Goal: Information Seeking & Learning: Learn about a topic

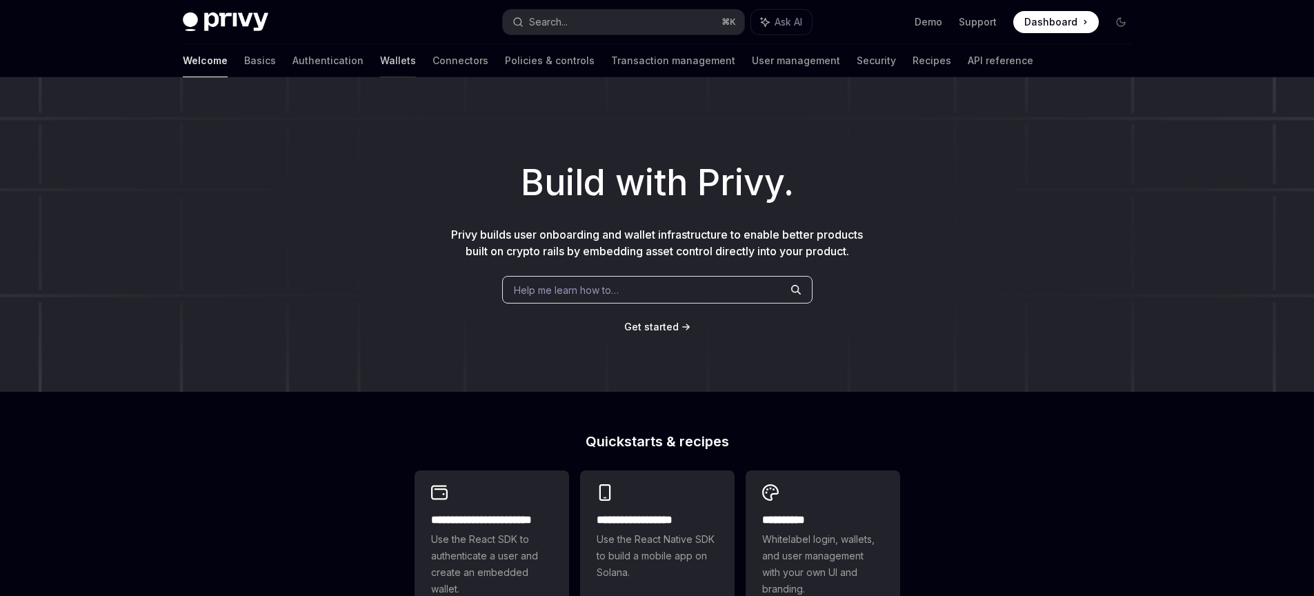
click at [380, 53] on link "Wallets" at bounding box center [398, 60] width 36 height 33
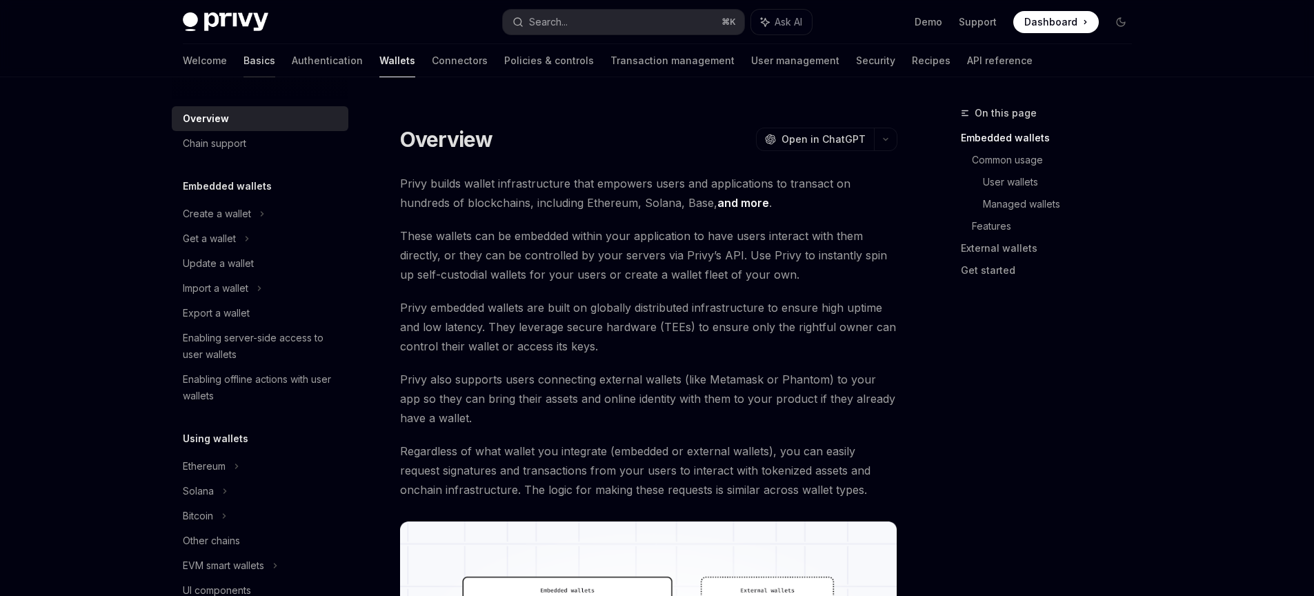
click at [244, 55] on link "Basics" at bounding box center [260, 60] width 32 height 33
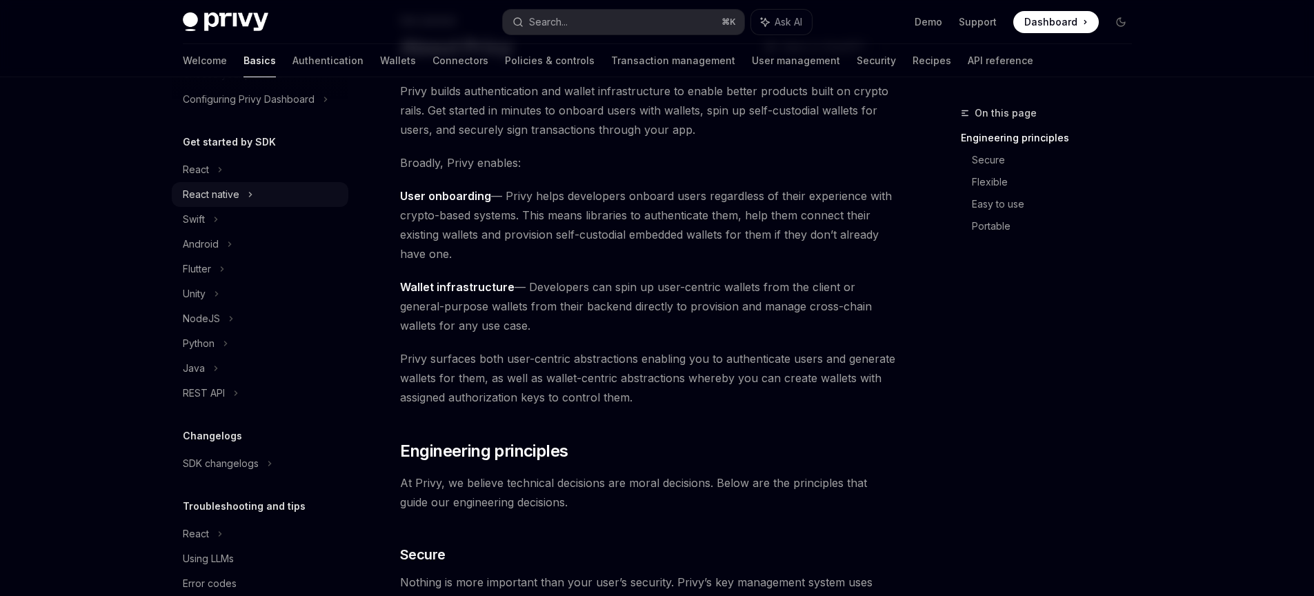
scroll to position [110, 0]
click at [231, 179] on div "React" at bounding box center [260, 170] width 177 height 25
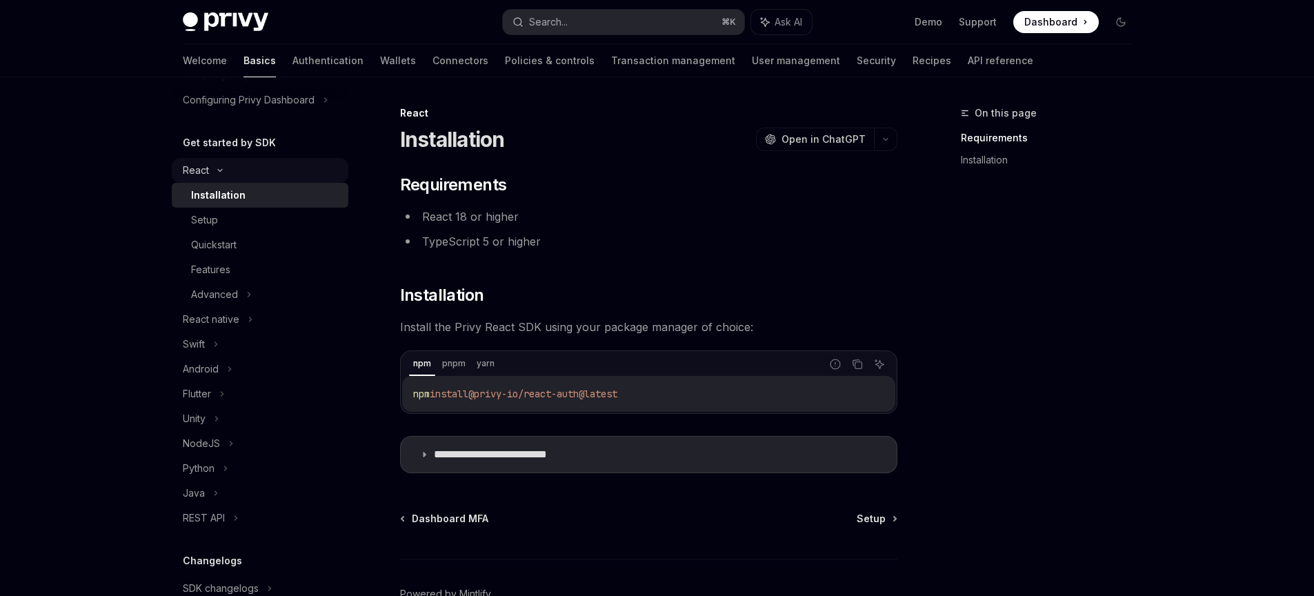
click at [212, 168] on icon at bounding box center [220, 171] width 17 height 6
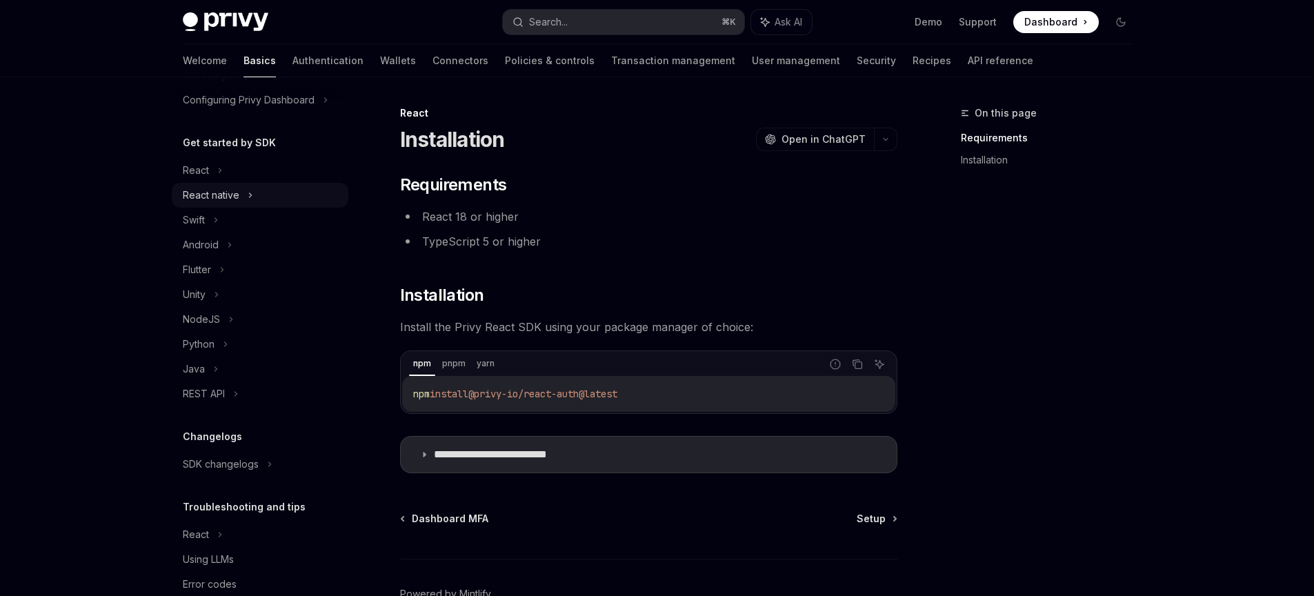
click at [236, 199] on div "React native" at bounding box center [211, 195] width 57 height 17
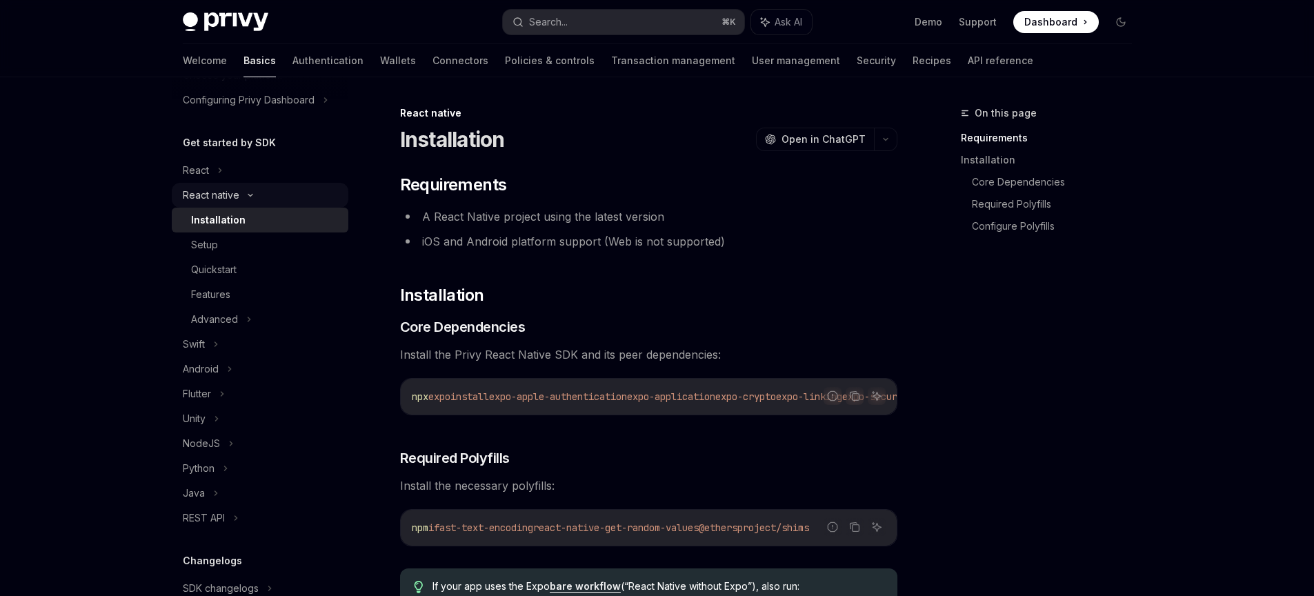
click at [246, 193] on icon at bounding box center [250, 195] width 17 height 6
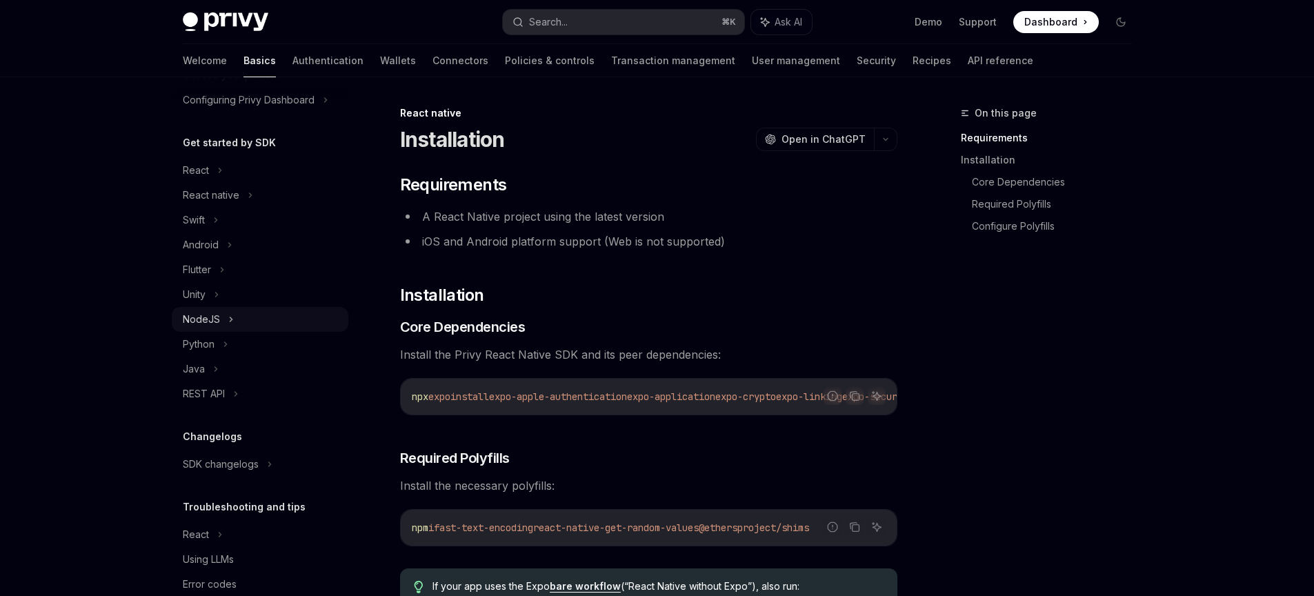
click at [235, 317] on div "NodeJS" at bounding box center [260, 319] width 177 height 25
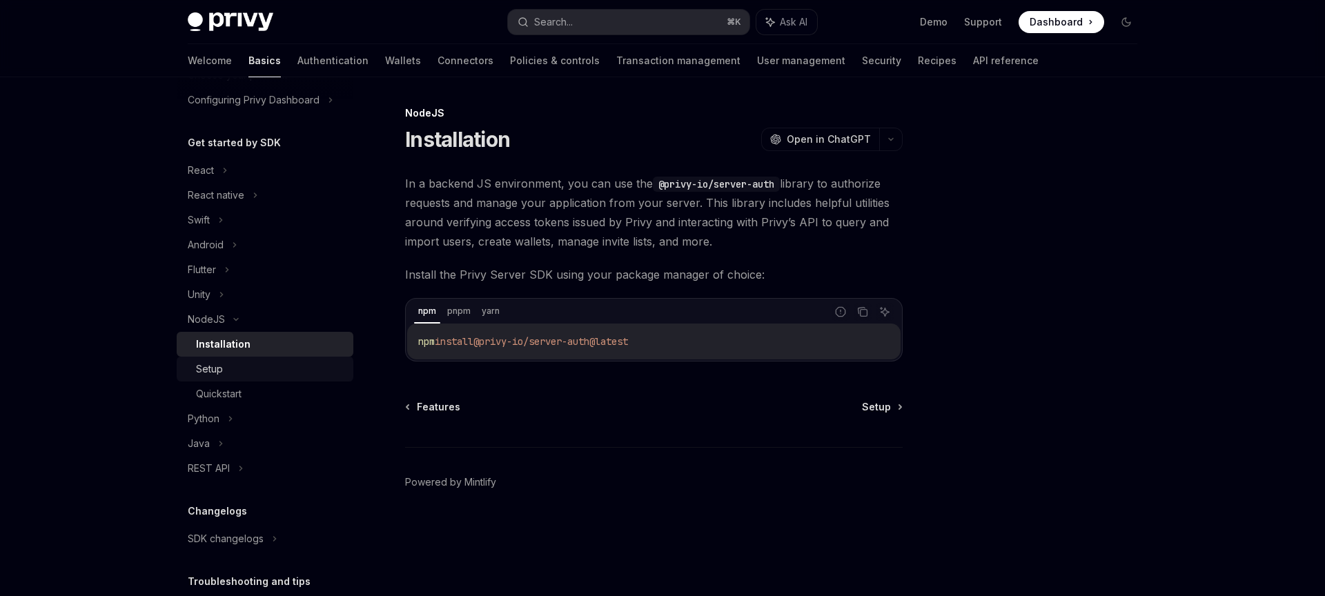
click at [231, 366] on div "Setup" at bounding box center [270, 369] width 149 height 17
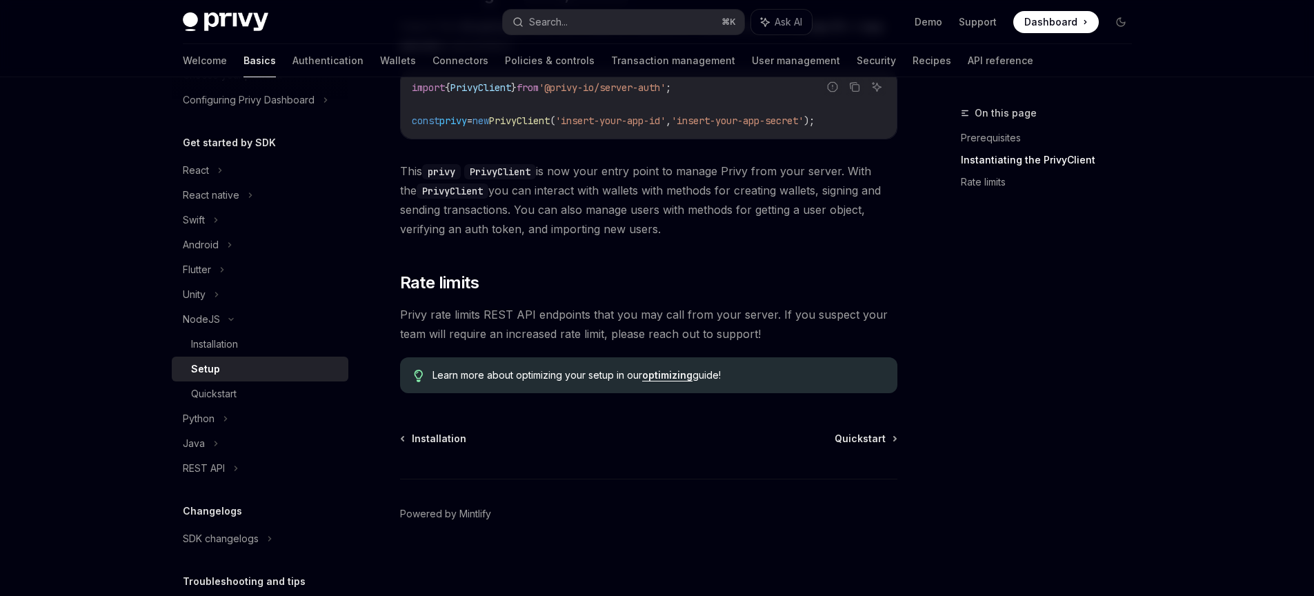
scroll to position [336, 0]
click at [270, 397] on div "Quickstart" at bounding box center [265, 394] width 149 height 17
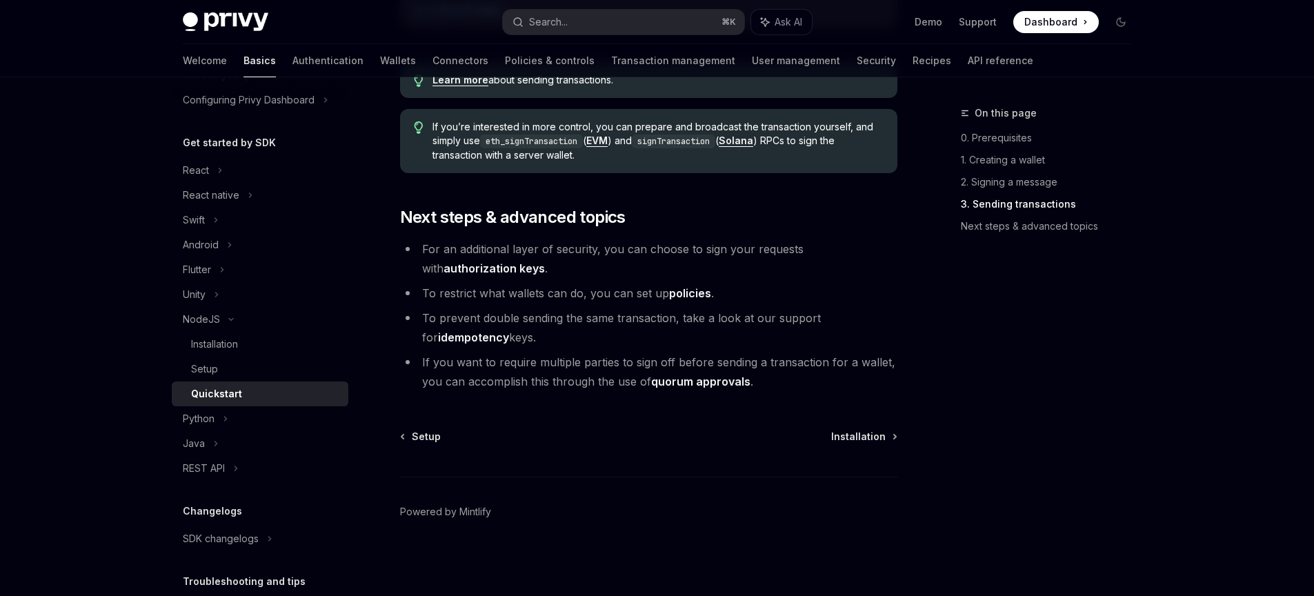
scroll to position [1465, 0]
click at [239, 172] on div "React" at bounding box center [260, 170] width 177 height 25
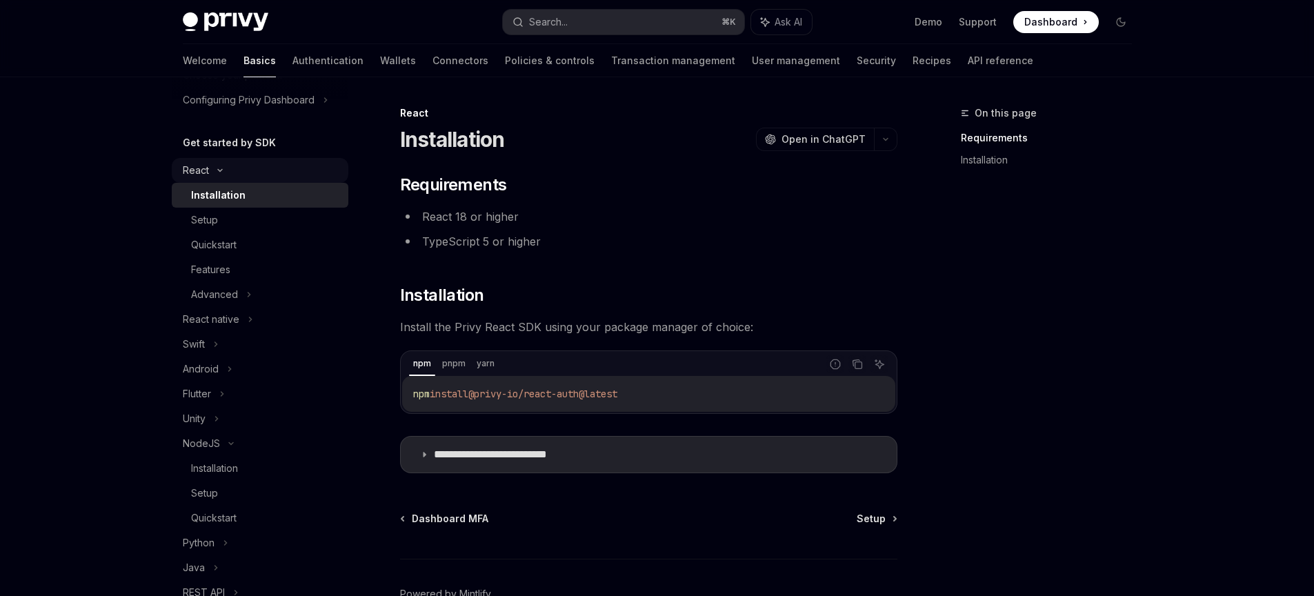
click at [219, 168] on icon at bounding box center [220, 171] width 17 height 6
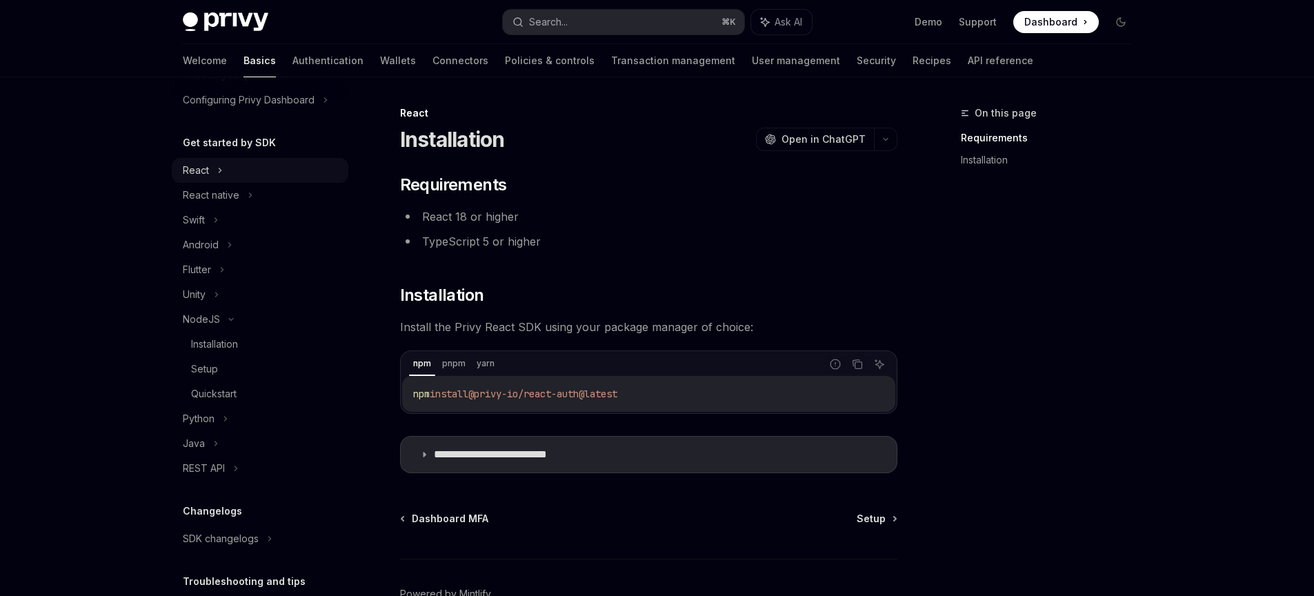
click at [219, 168] on icon at bounding box center [220, 170] width 6 height 17
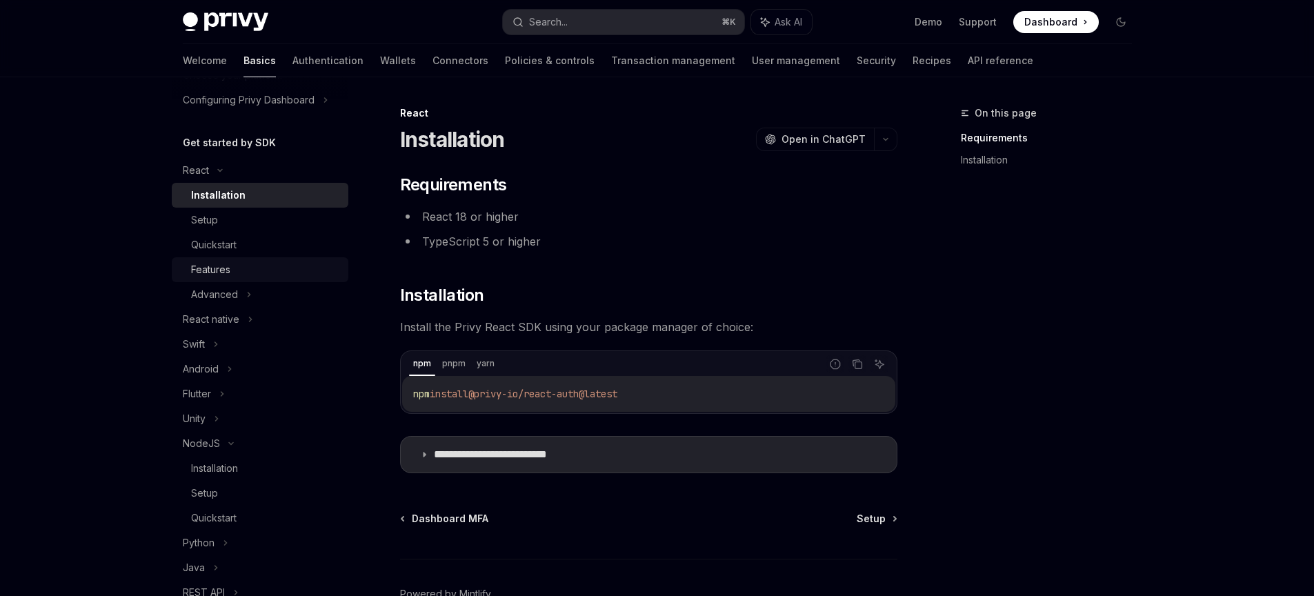
click at [228, 263] on div "Features" at bounding box center [210, 269] width 39 height 17
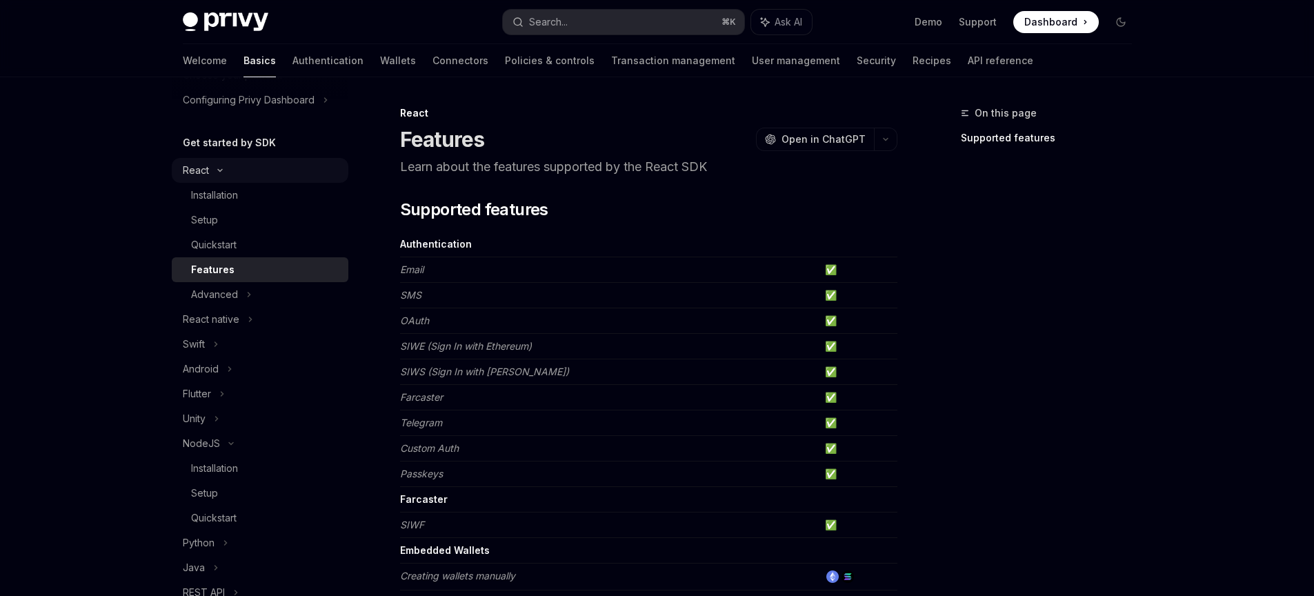
click at [226, 168] on icon at bounding box center [220, 171] width 17 height 6
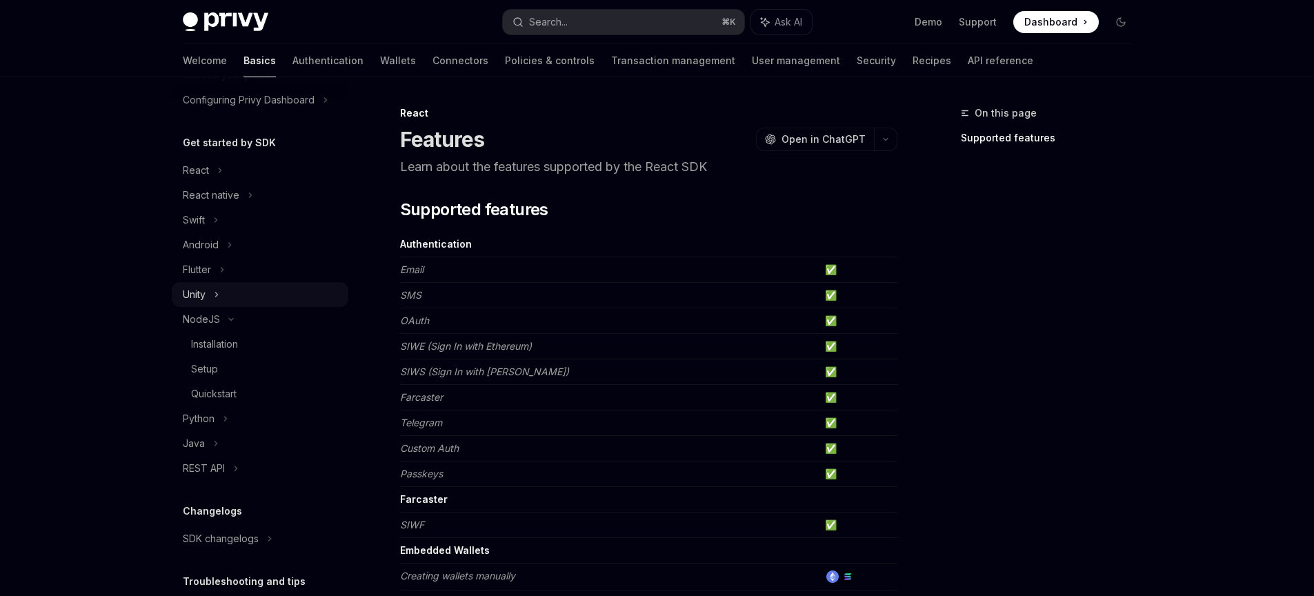
click at [229, 293] on div "Unity" at bounding box center [260, 294] width 177 height 25
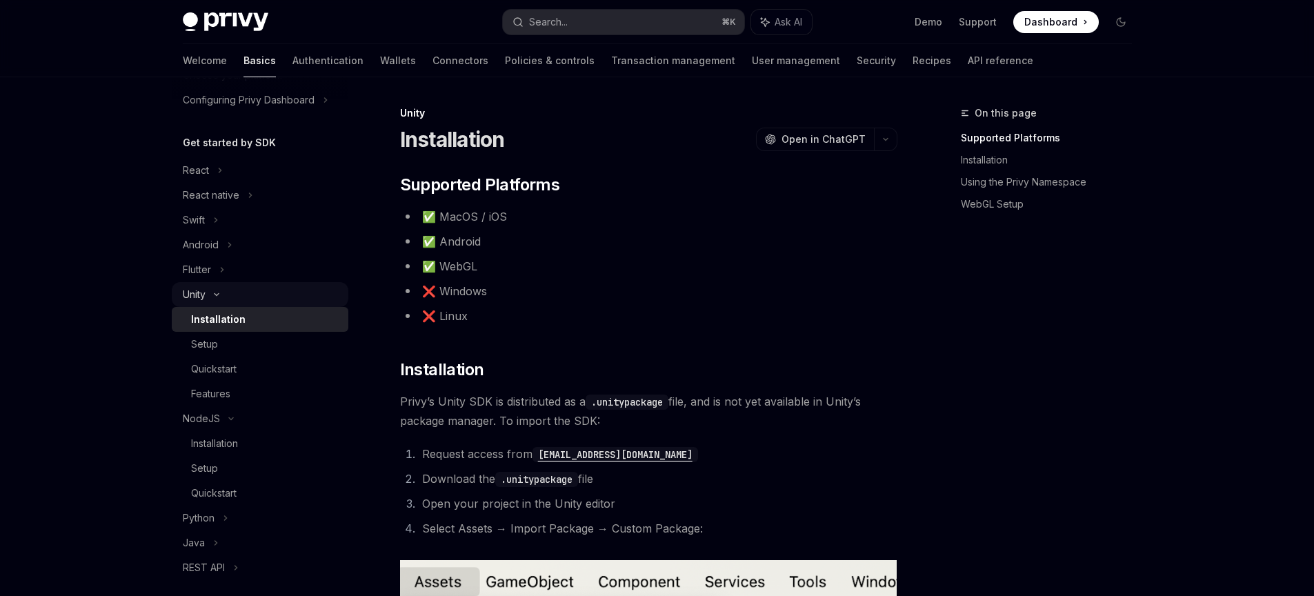
click at [229, 293] on div "Unity" at bounding box center [260, 294] width 177 height 25
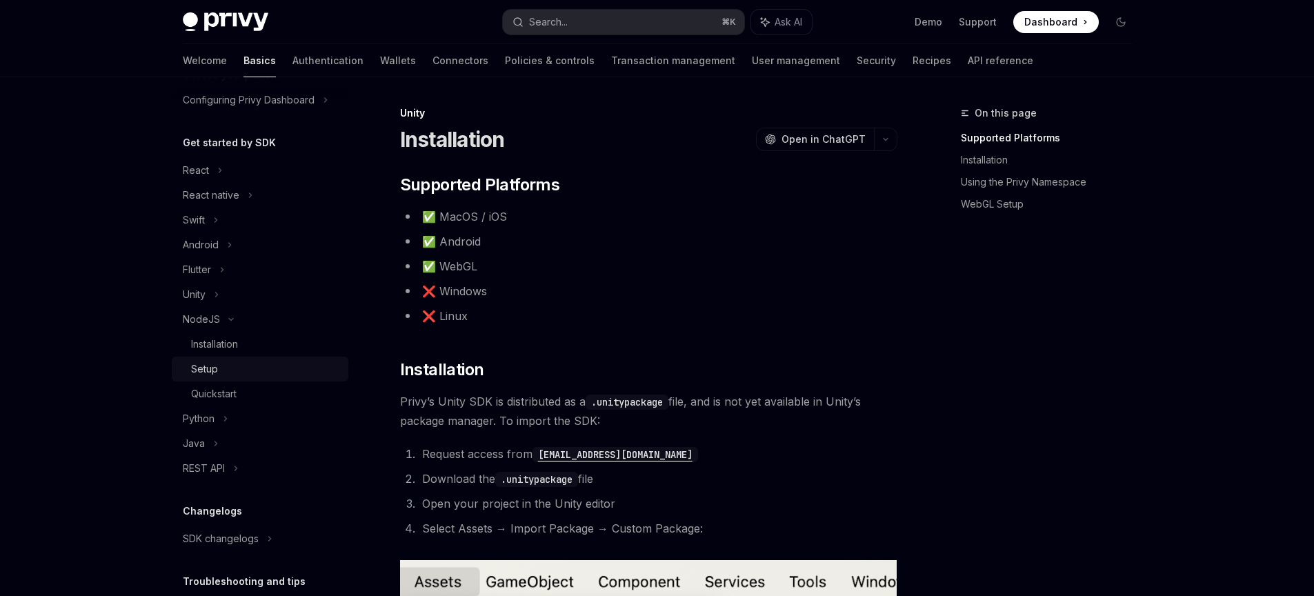
click at [235, 373] on div "Setup" at bounding box center [265, 369] width 149 height 17
type textarea "*"
